Goal: Check status: Check status

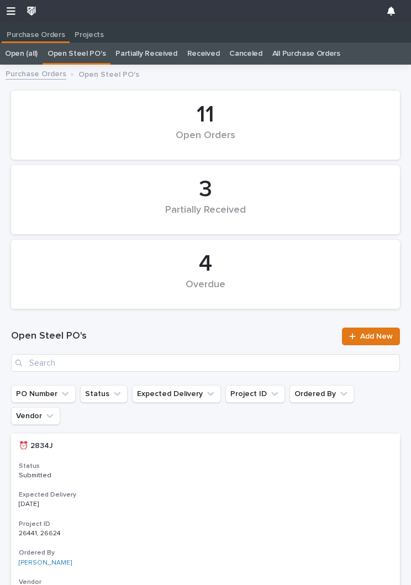
scroll to position [1, 0]
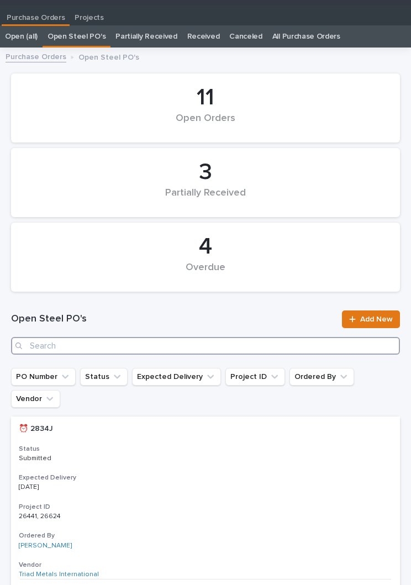
click at [156, 337] on input "Search" at bounding box center [205, 346] width 389 height 18
type input "2924"
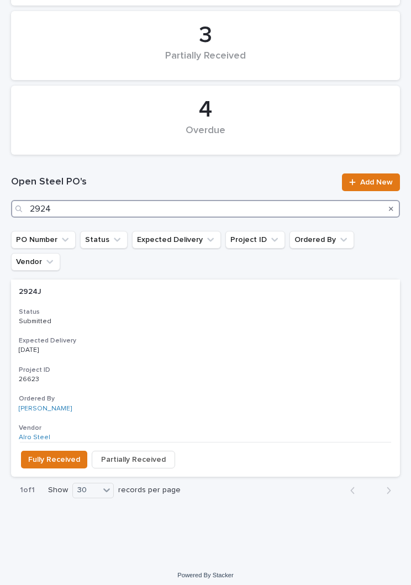
scroll to position [135, 0]
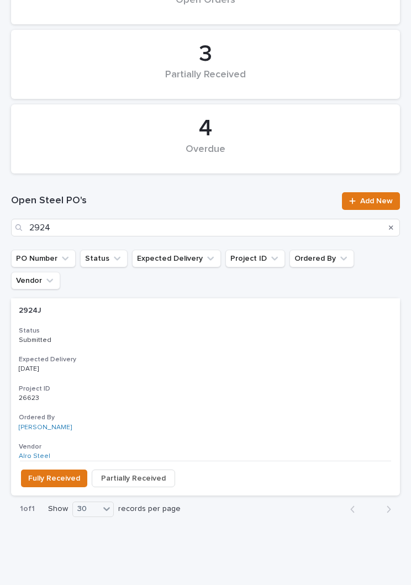
click at [199, 327] on div "2924J 2924J Status Submitted Expected Delivery [DATE] Project ID 26623 26623 Or…" at bounding box center [205, 379] width 389 height 162
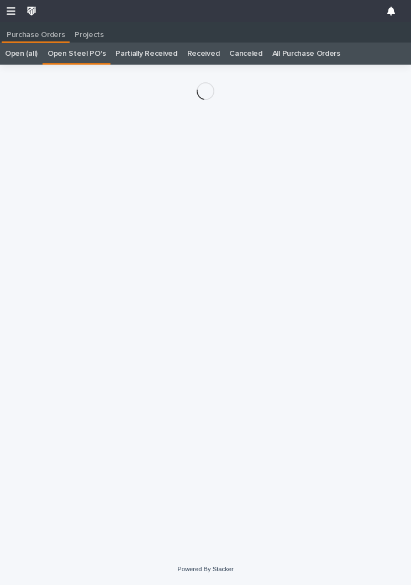
scroll to position [17, 0]
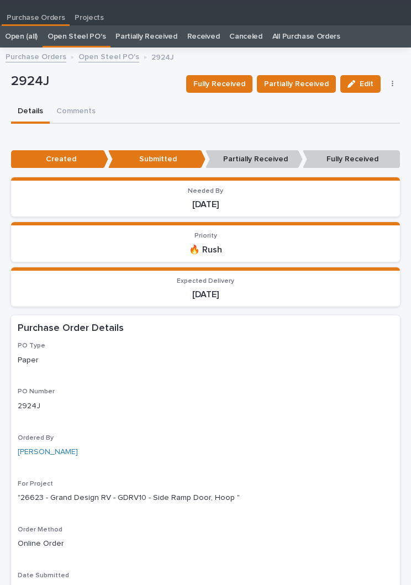
click at [232, 91] on button "Fully Received" at bounding box center [219, 84] width 66 height 18
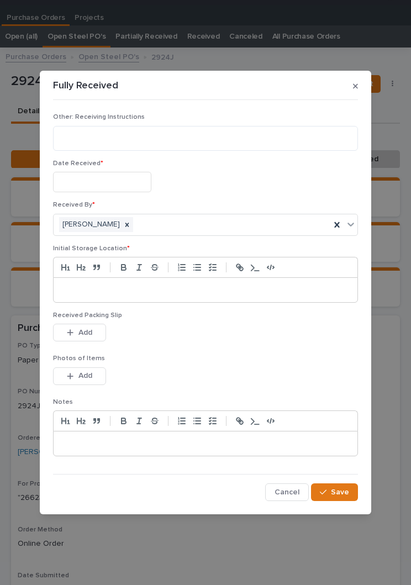
click at [133, 183] on input "text" at bounding box center [102, 182] width 98 height 20
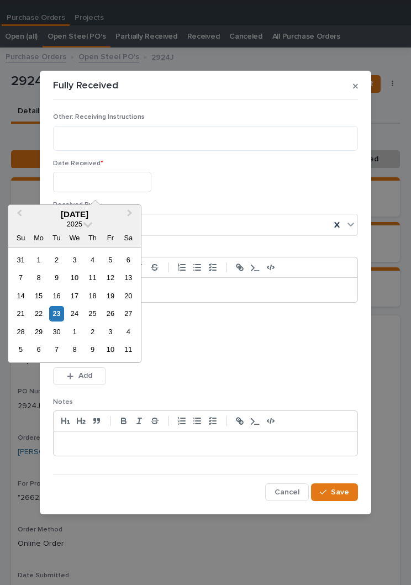
click at [62, 311] on div "23" at bounding box center [56, 313] width 15 height 15
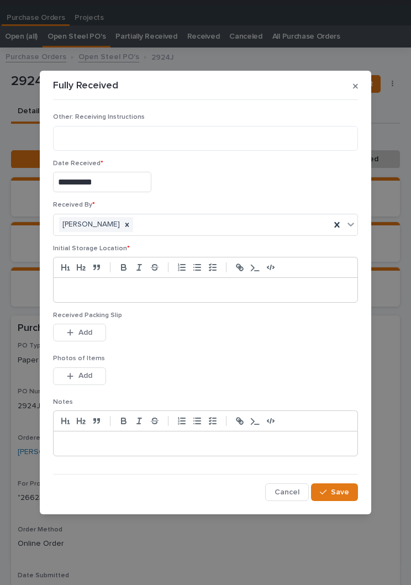
type input "**********"
click at [180, 291] on p at bounding box center [205, 290] width 287 height 11
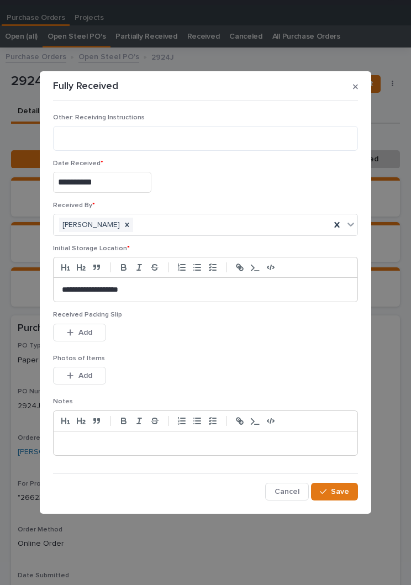
click at [230, 348] on div "Received Packing Slip This file cannot be opened Download File Add" at bounding box center [205, 332] width 305 height 43
click at [237, 349] on div "Received Packing Slip This file cannot be opened Download File Add" at bounding box center [205, 332] width 305 height 43
click at [87, 337] on span "Add" at bounding box center [85, 333] width 14 height 10
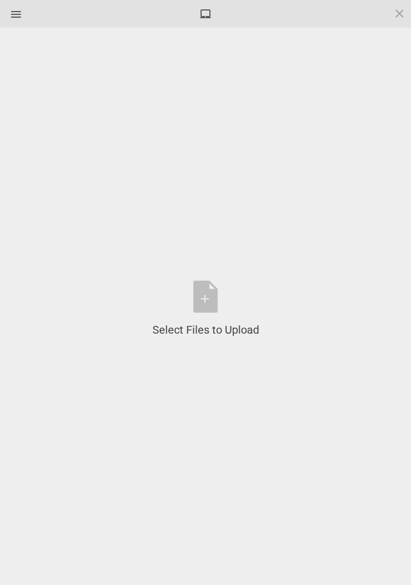
click at [222, 295] on div "Select Files to Upload or Drag and Drop, Copy and Paste Files" at bounding box center [206, 309] width 107 height 57
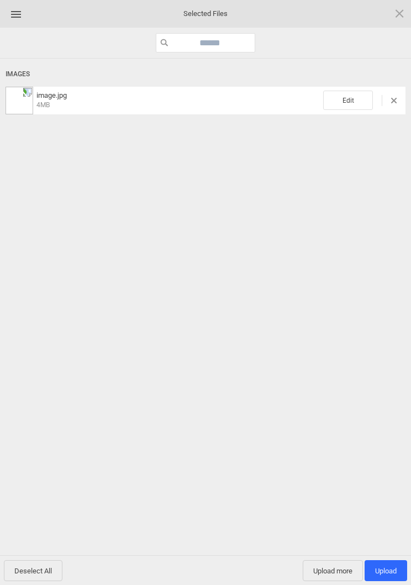
click at [353, 91] on span "Edit" at bounding box center [348, 100] width 50 height 19
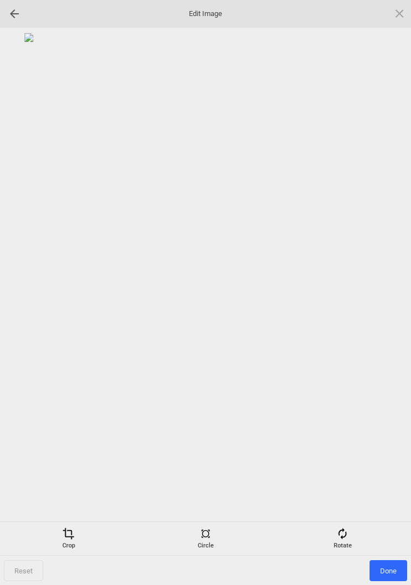
click at [345, 537] on span at bounding box center [343, 534] width 12 height 12
click at [387, 276] on div at bounding box center [206, 274] width 400 height 483
click at [387, 275] on div at bounding box center [206, 274] width 400 height 483
click at [391, 291] on div at bounding box center [386, 293] width 28 height 28
click at [388, 290] on div at bounding box center [386, 293] width 28 height 28
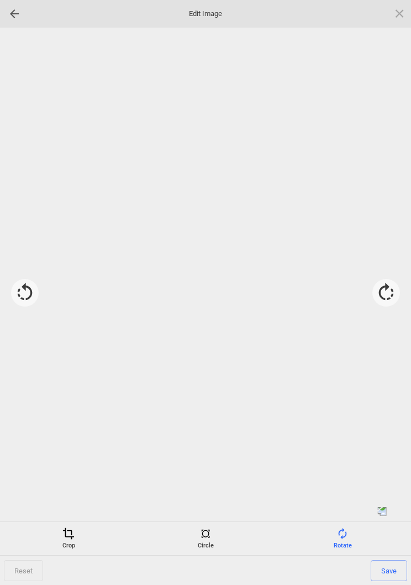
click at [383, 286] on div at bounding box center [386, 293] width 28 height 28
click at [379, 283] on div at bounding box center [386, 293] width 28 height 28
click at [66, 532] on span at bounding box center [68, 534] width 12 height 12
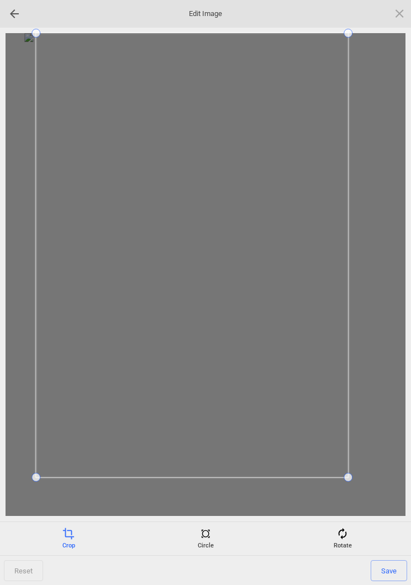
click at [22, 479] on div at bounding box center [206, 274] width 400 height 483
click at [401, 563] on span "Save" at bounding box center [389, 570] width 36 height 21
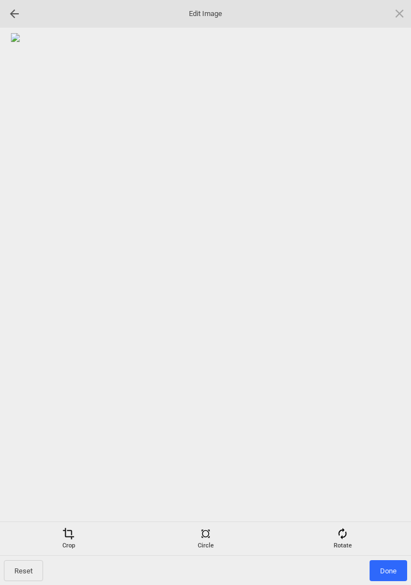
click at [389, 565] on span "Done" at bounding box center [389, 570] width 38 height 21
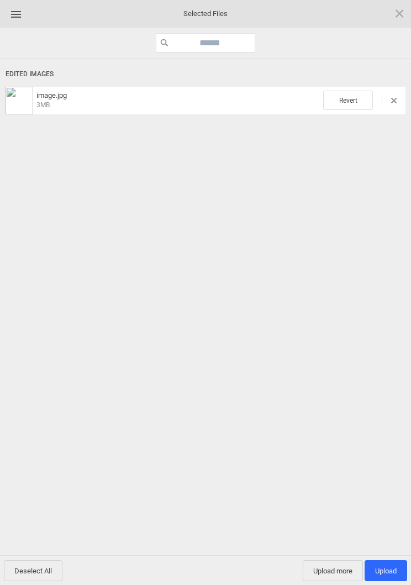
click at [390, 574] on span "Upload 1" at bounding box center [386, 571] width 22 height 8
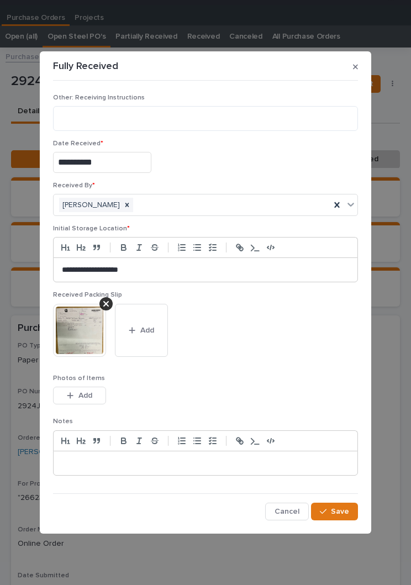
click at [347, 511] on span "Save" at bounding box center [340, 512] width 18 height 10
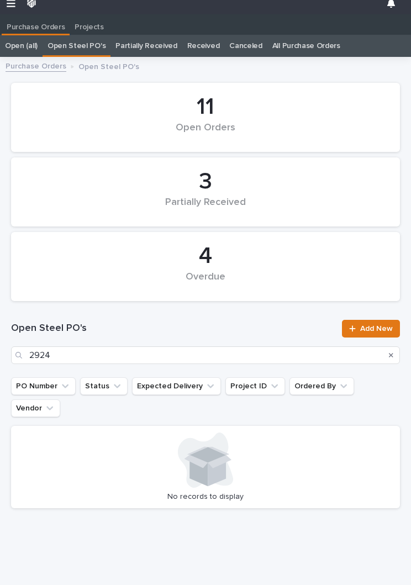
scroll to position [17, 0]
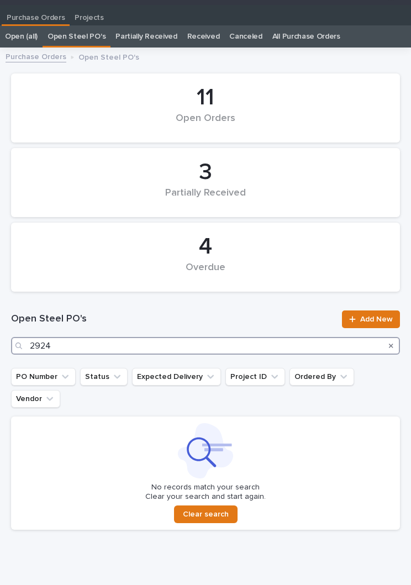
click at [178, 342] on input "2924" at bounding box center [205, 346] width 389 height 18
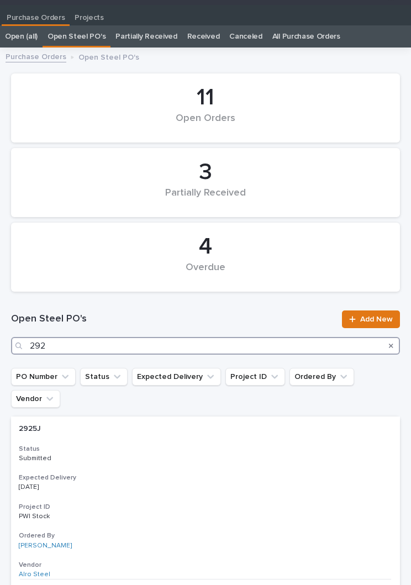
type input "2926"
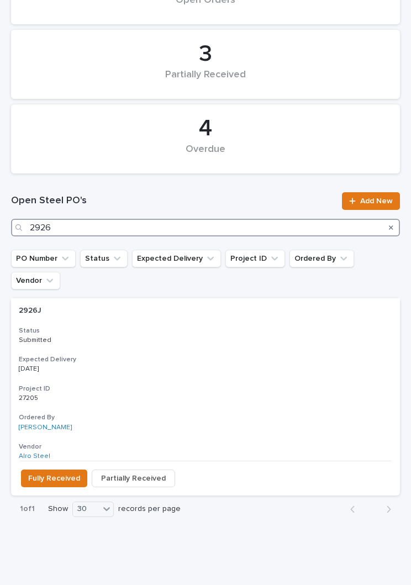
scroll to position [135, 0]
click at [196, 355] on h3 "Expected Delivery" at bounding box center [206, 359] width 374 height 9
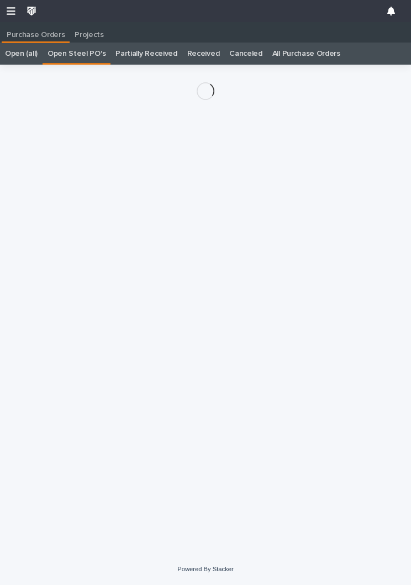
scroll to position [17, 0]
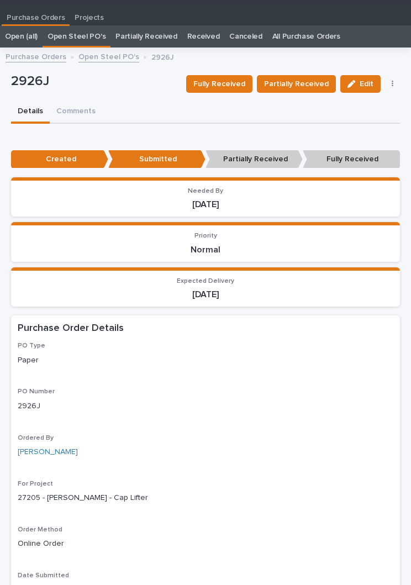
click at [307, 83] on span "Partially Received" at bounding box center [296, 83] width 65 height 13
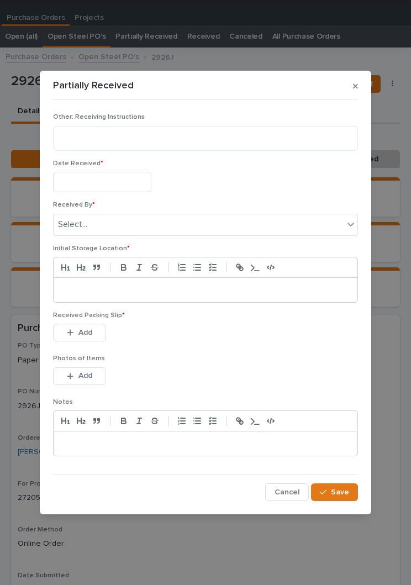
click at [105, 172] on input "text" at bounding box center [102, 182] width 98 height 20
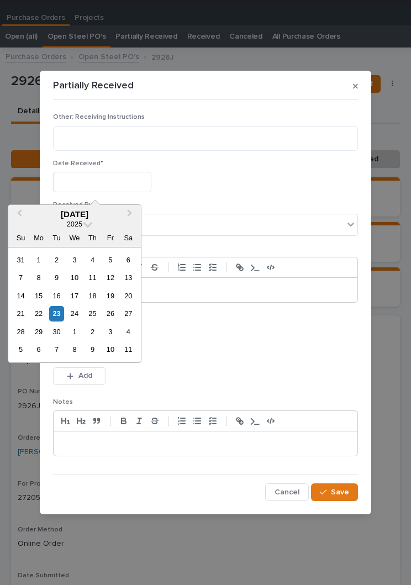
click at [64, 313] on div "23" at bounding box center [56, 313] width 15 height 15
type input "**********"
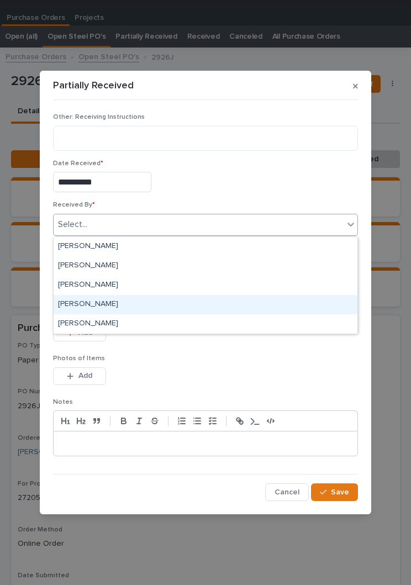
click at [119, 301] on div "[PERSON_NAME]" at bounding box center [206, 304] width 304 height 19
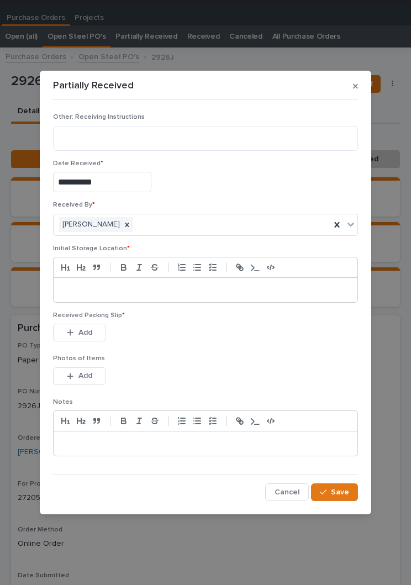
click at [197, 285] on p at bounding box center [205, 290] width 287 height 11
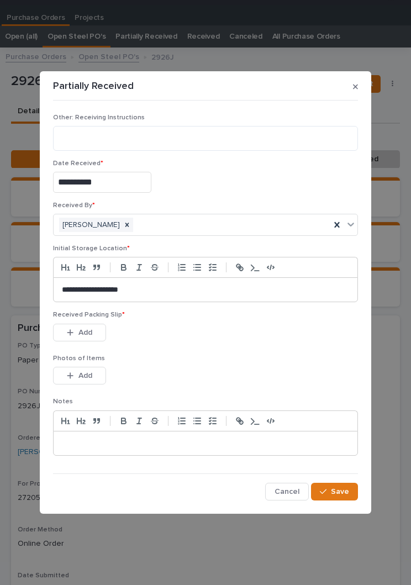
click at [228, 360] on p "Photos of Items" at bounding box center [205, 359] width 305 height 8
click at [226, 342] on div "This file cannot be opened Download File Add" at bounding box center [205, 335] width 305 height 22
click at [83, 325] on button "Add" at bounding box center [79, 333] width 53 height 18
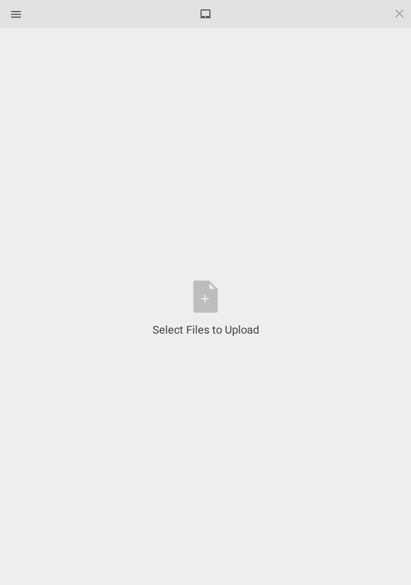
click at [220, 299] on div "Select Files to Upload or Drag and Drop, Copy and Paste Files" at bounding box center [206, 309] width 107 height 57
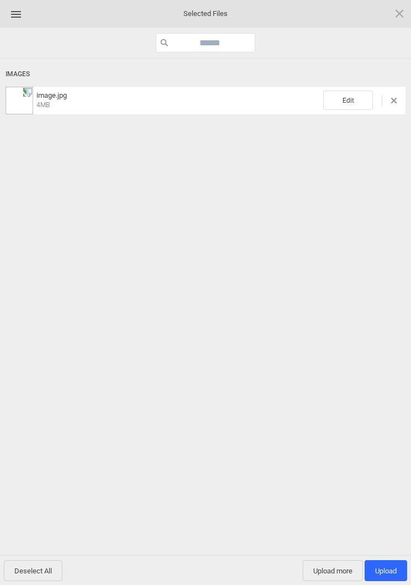
click at [345, 103] on span "Edit" at bounding box center [348, 100] width 50 height 19
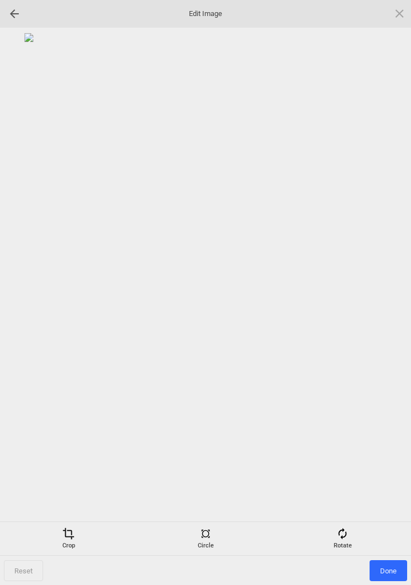
click at [361, 530] on div "Rotate" at bounding box center [343, 539] width 132 height 22
click at [387, 286] on div at bounding box center [386, 293] width 28 height 28
click at [391, 289] on div at bounding box center [386, 293] width 28 height 28
click at [389, 288] on div at bounding box center [386, 293] width 28 height 28
click at [384, 293] on div at bounding box center [386, 293] width 28 height 28
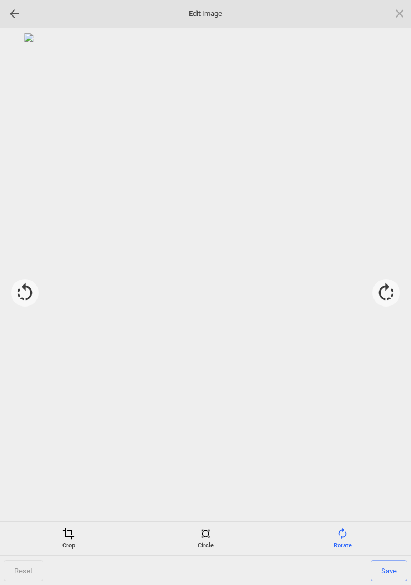
click at [57, 548] on div "Crop" at bounding box center [69, 539] width 132 height 22
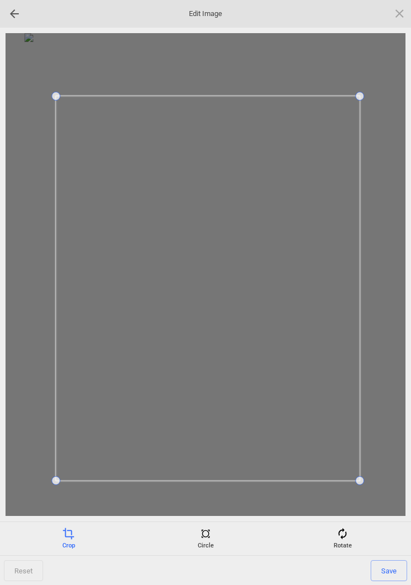
click at [396, 562] on span "Save" at bounding box center [389, 570] width 36 height 21
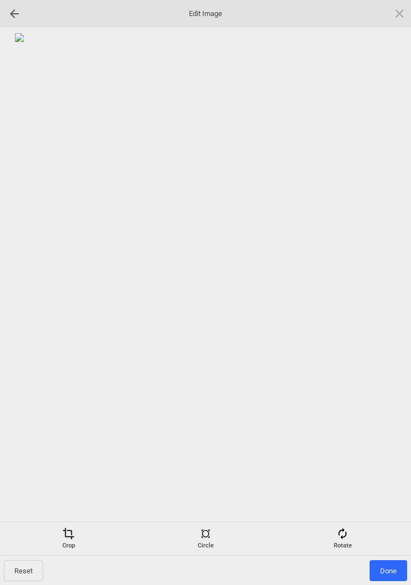
click at [391, 564] on span "Done" at bounding box center [389, 570] width 38 height 21
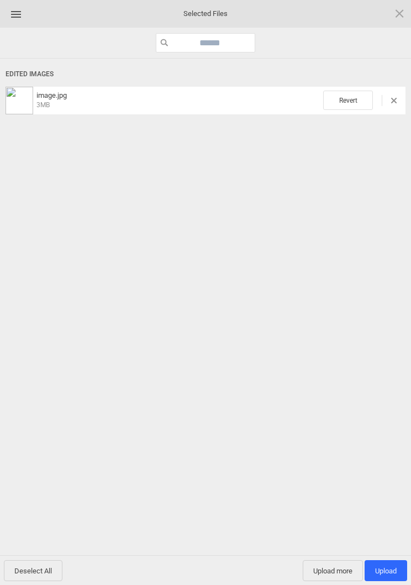
click at [390, 561] on span "Upload 1" at bounding box center [386, 570] width 43 height 21
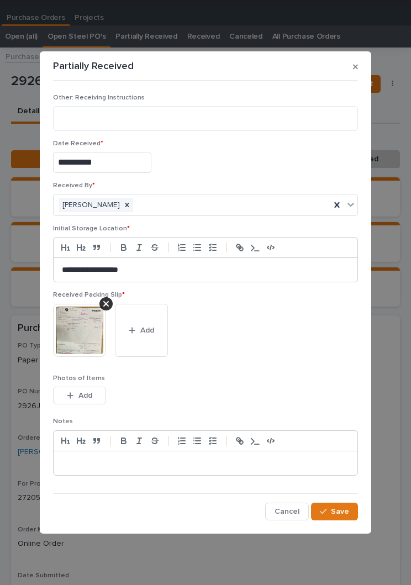
click at [339, 507] on span "Save" at bounding box center [340, 512] width 18 height 10
